Goal: Use online tool/utility: Utilize a website feature to perform a specific function

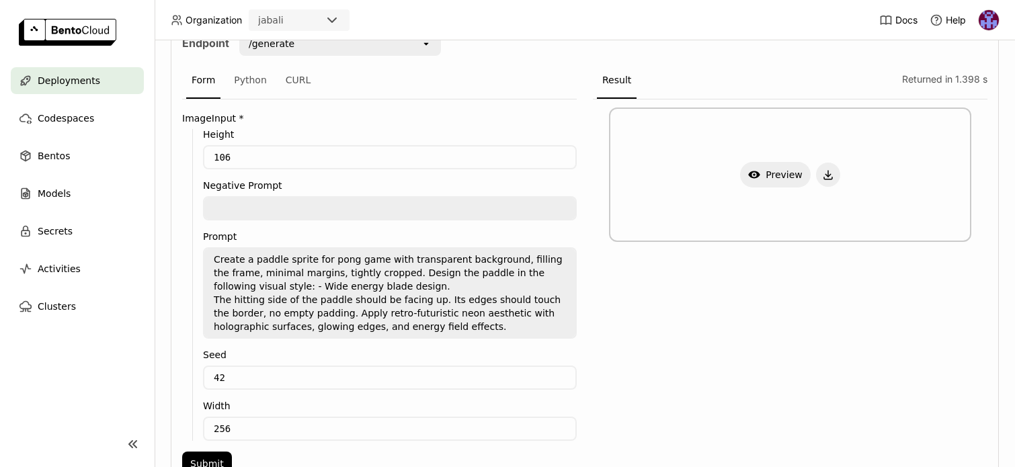
scroll to position [315, 0]
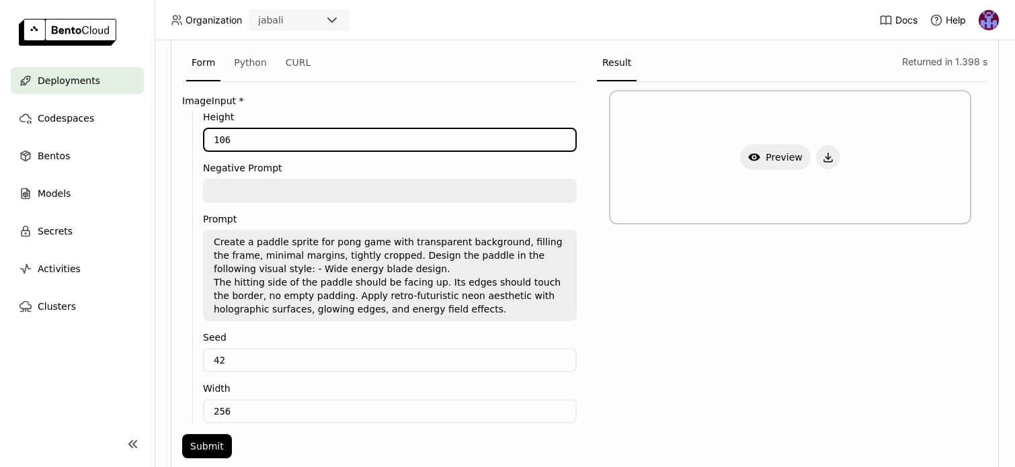
drag, startPoint x: 237, startPoint y: 134, endPoint x: 152, endPoint y: 134, distance: 85.4
click at [152, 134] on main "Deployments Codespaces Bentos Models Secrets Activities Clusters Deployments > …" at bounding box center [507, 233] width 1015 height 467
type input "1024"
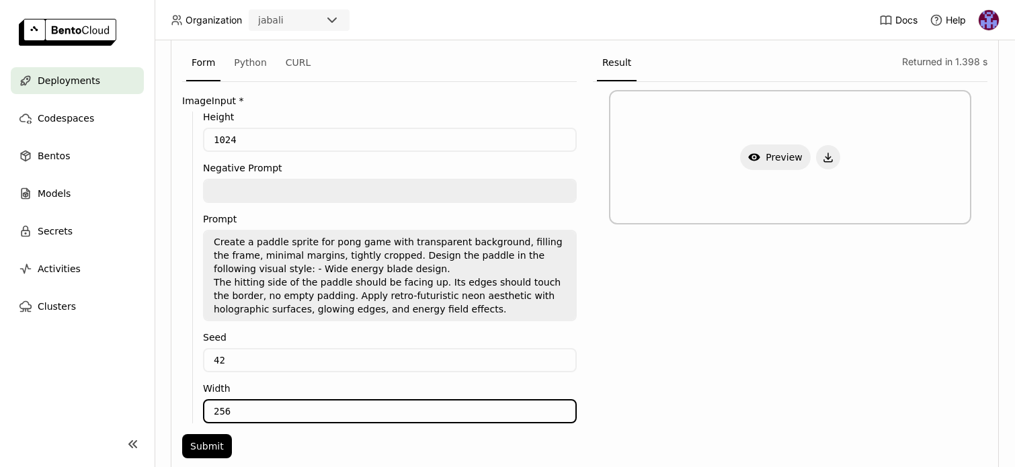
drag, startPoint x: 186, startPoint y: 405, endPoint x: 142, endPoint y: 401, distance: 44.6
click at [143, 401] on main "Deployments Codespaces Bentos Models Secrets Activities Clusters Deployments > …" at bounding box center [507, 233] width 1015 height 467
type input "1024"
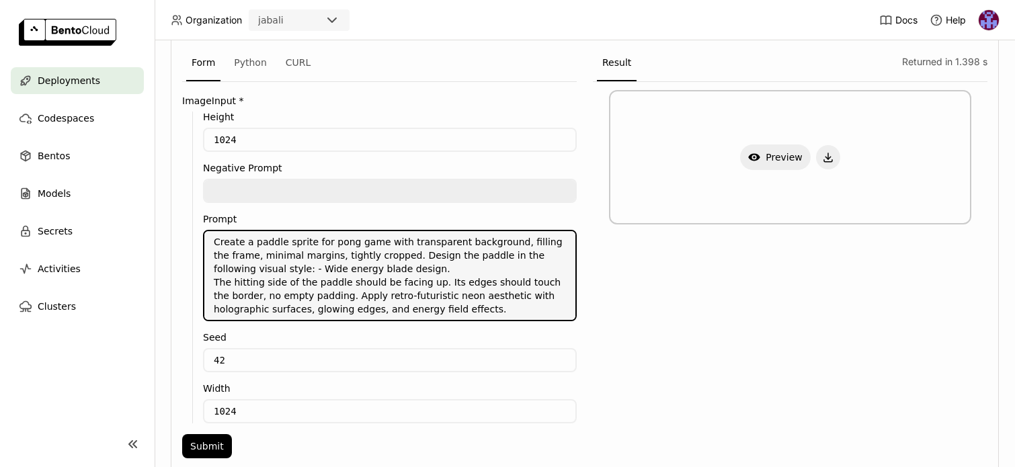
drag, startPoint x: 503, startPoint y: 241, endPoint x: 393, endPoint y: 253, distance: 110.2
click at [394, 253] on textarea "Create a paddle sprite for pong game with transparent background, filling the f…" at bounding box center [389, 275] width 371 height 89
click at [393, 254] on textarea "Create a paddle sprite for pong game with transparent background, filling the f…" at bounding box center [389, 275] width 371 height 89
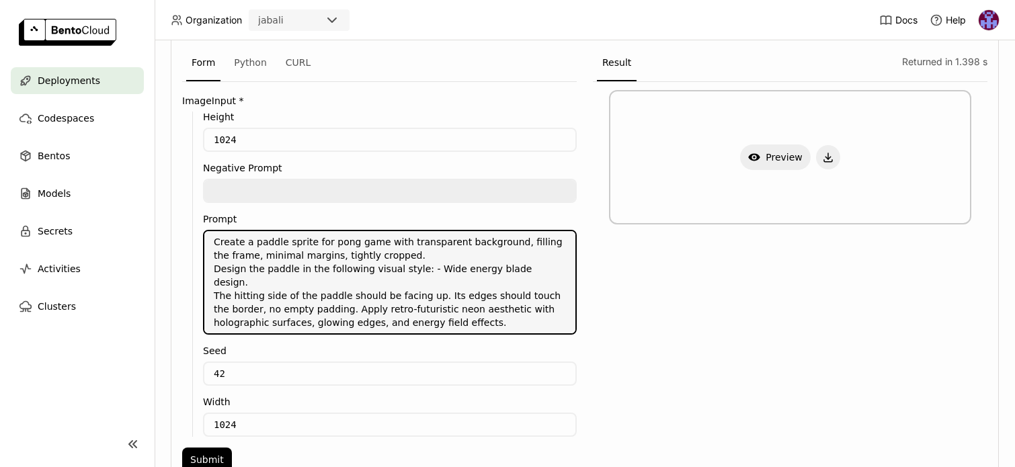
drag, startPoint x: 503, startPoint y: 243, endPoint x: 504, endPoint y: 252, distance: 8.8
click at [504, 252] on textarea "Create a paddle sprite for pong game with transparent background, filling the f…" at bounding box center [389, 282] width 371 height 102
click at [417, 260] on textarea "Create a paddle sprite for pong game with transparent background, filling the f…" at bounding box center [389, 282] width 371 height 102
drag, startPoint x: 494, startPoint y: 311, endPoint x: 190, endPoint y: 238, distance: 312.7
click at [190, 238] on div "Height 1024 Negative Prompt Prompt Create a paddle sprite for pong game with tr…" at bounding box center [379, 274] width 395 height 325
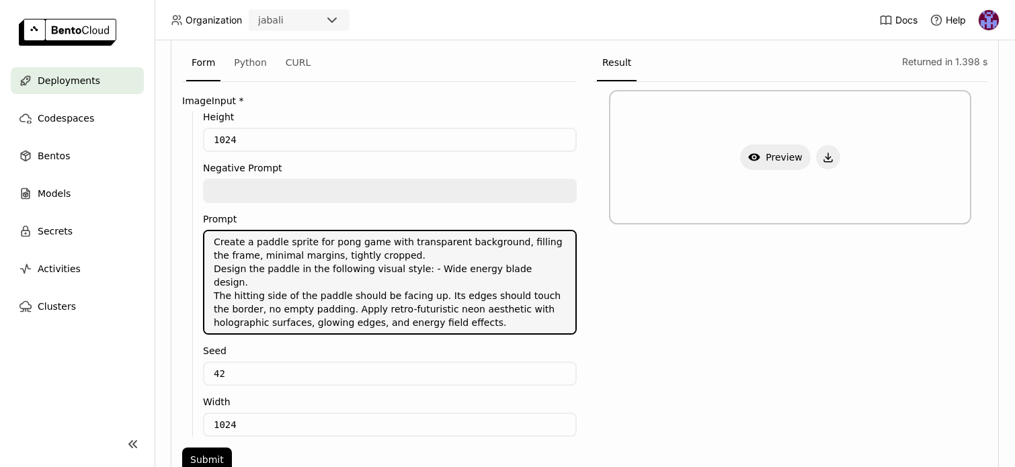
click at [409, 258] on textarea "Create a paddle sprite for pong game with transparent background, filling the f…" at bounding box center [389, 282] width 371 height 102
drag, startPoint x: 503, startPoint y: 242, endPoint x: 414, endPoint y: 254, distance: 89.6
click at [414, 254] on textarea "Create a paddle sprite for pong game with transparent background, filling the f…" at bounding box center [389, 282] width 371 height 102
paste textarea "The paddle should be horizontally oriented, lying flat, an elongated rectangula…"
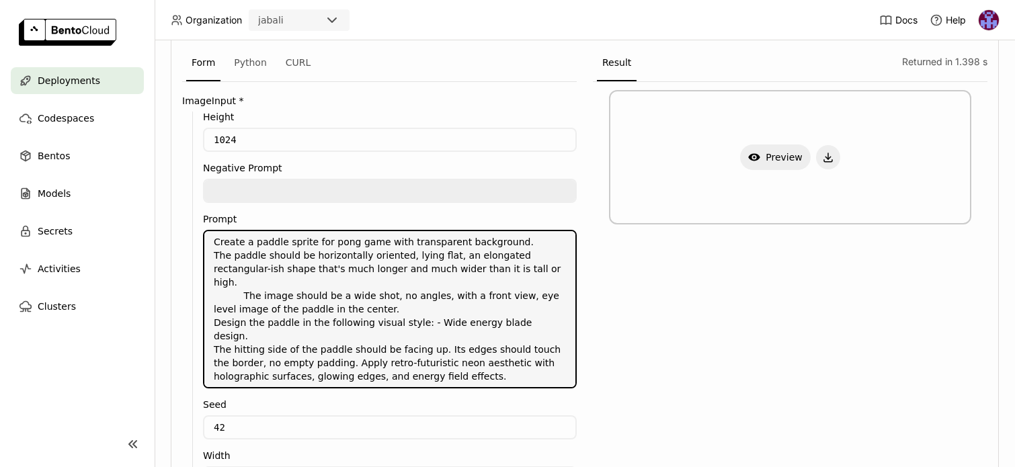
drag, startPoint x: 241, startPoint y: 297, endPoint x: 214, endPoint y: 297, distance: 26.9
click at [214, 297] on textarea "Create a paddle sprite for pong game with transparent background. The paddle sh…" at bounding box center [389, 309] width 371 height 156
click at [292, 286] on textarea "Create a paddle sprite for pong game with transparent background. The paddle sh…" at bounding box center [389, 309] width 371 height 156
drag, startPoint x: 447, startPoint y: 258, endPoint x: 345, endPoint y: 261, distance: 102.2
click at [345, 261] on textarea "Create a paddle sprite for pong game with transparent background. The paddle sh…" at bounding box center [389, 309] width 371 height 156
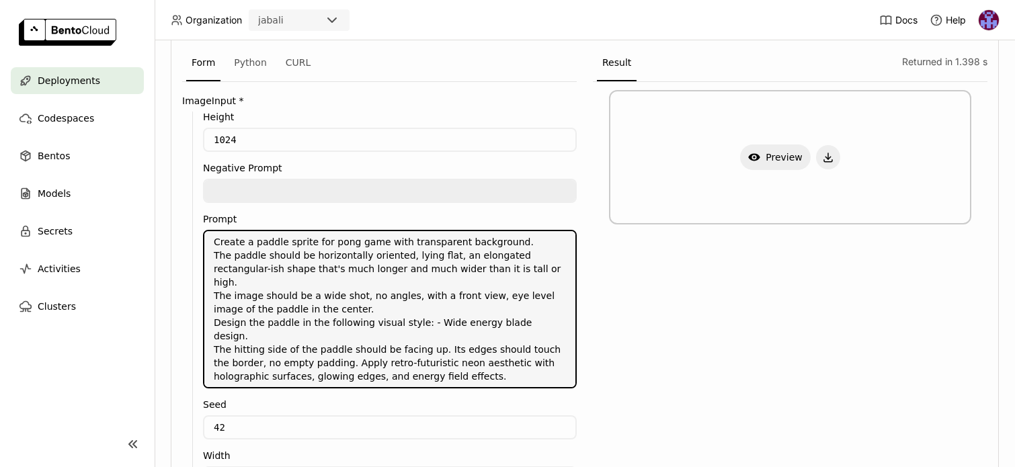
click at [451, 258] on textarea "Create a paddle sprite for pong game with transparent background. The paddle sh…" at bounding box center [389, 309] width 371 height 156
drag, startPoint x: 448, startPoint y: 257, endPoint x: 263, endPoint y: 265, distance: 185.1
click at [263, 265] on textarea "Create a paddle sprite for pong game with transparent background. The paddle sh…" at bounding box center [389, 309] width 371 height 156
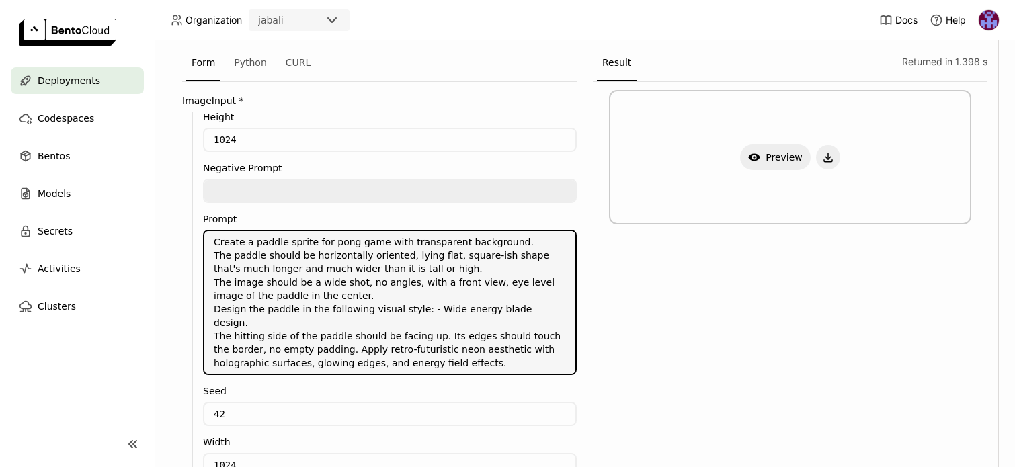
click at [442, 272] on textarea "Create a paddle sprite for pong game with transparent background. The paddle sh…" at bounding box center [389, 302] width 371 height 143
drag, startPoint x: 428, startPoint y: 269, endPoint x: 214, endPoint y: 271, distance: 213.8
click at [214, 271] on textarea "Create a paddle sprite for pong game with transparent background. The paddle sh…" at bounding box center [389, 302] width 371 height 143
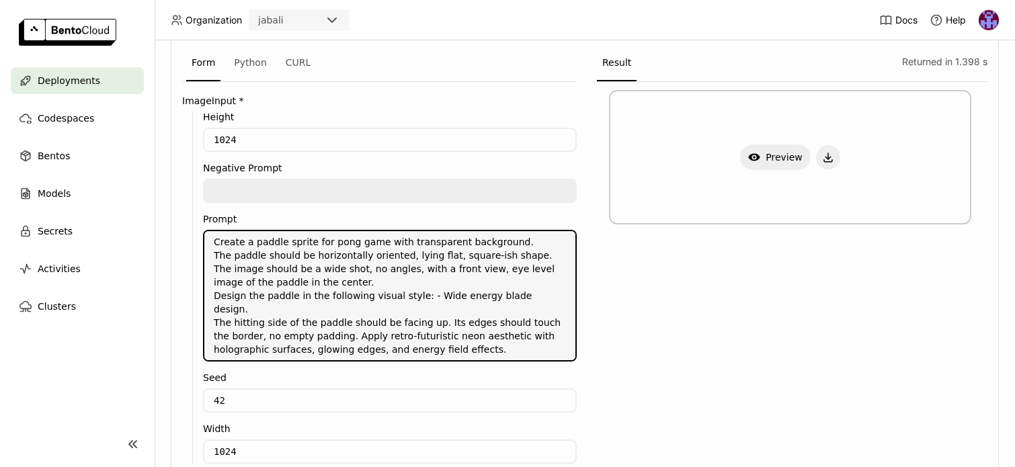
click at [359, 286] on textarea "Create a paddle sprite for pong game with transparent background. The paddle sh…" at bounding box center [389, 295] width 371 height 129
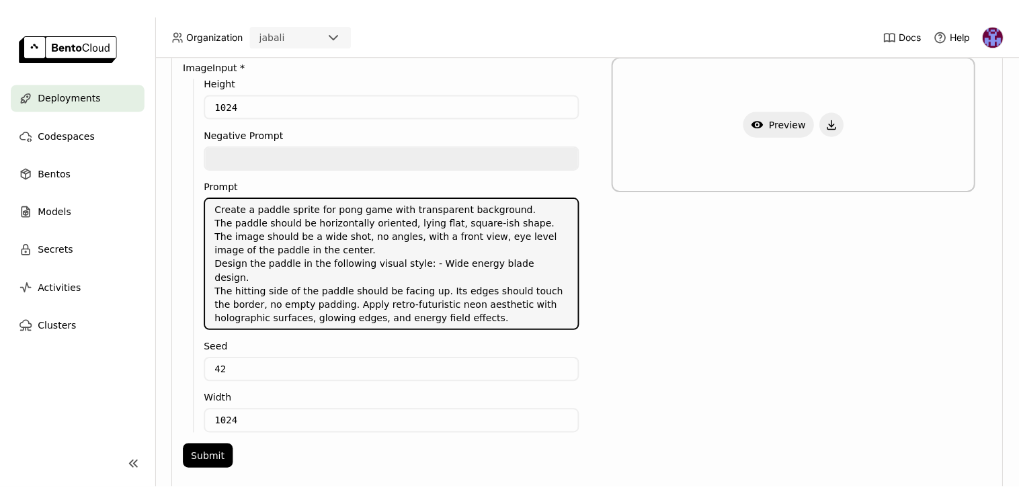
scroll to position [372, 0]
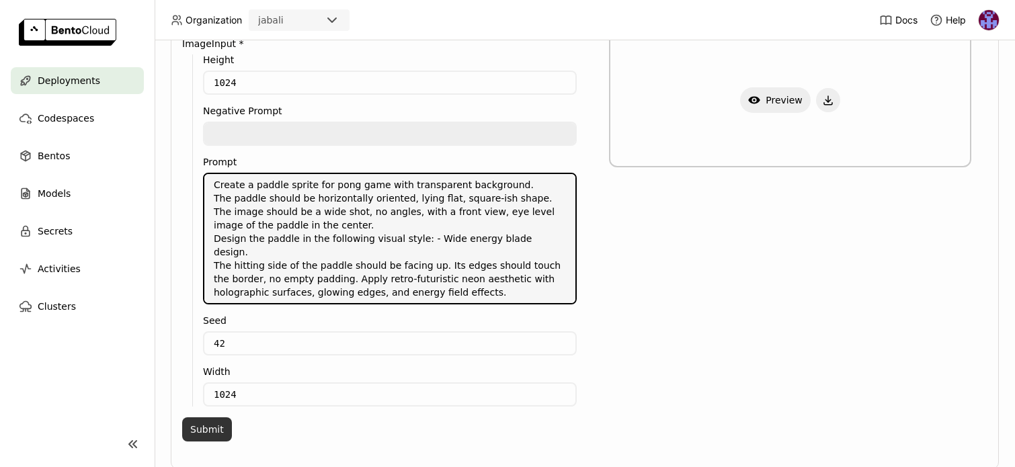
type textarea "Create a paddle sprite for pong game with transparent background. The paddle sh…"
click at [214, 418] on button "Submit" at bounding box center [207, 430] width 50 height 24
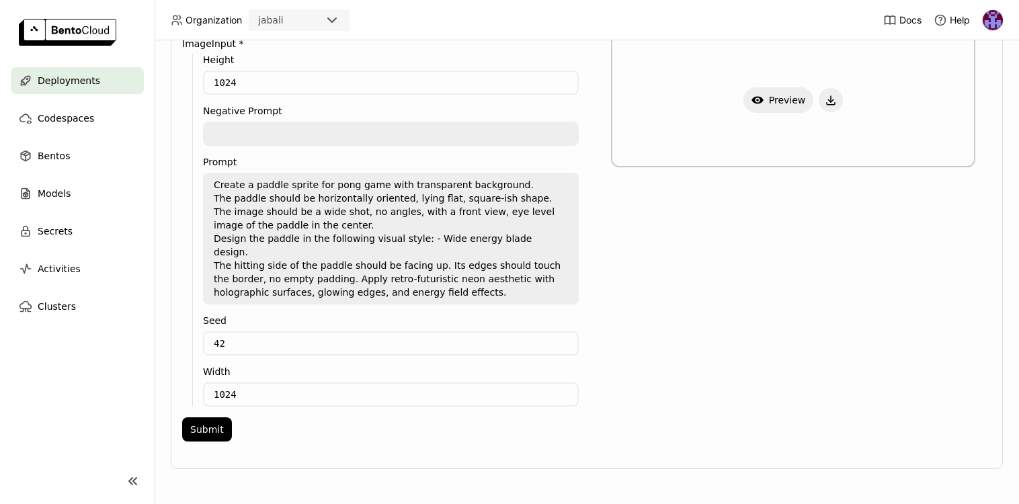
scroll to position [360, 0]
